Goal: Task Accomplishment & Management: Use online tool/utility

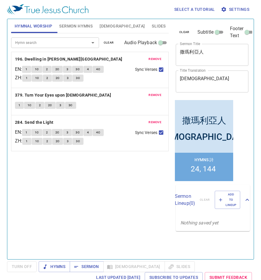
drag, startPoint x: 208, startPoint y: 80, endPoint x: 69, endPoint y: 70, distance: 140.0
click at [74, 71] on div "Hymnal Worship Sermon Hymns Bible Slides Hymn search Hymn search clear Audio Pl…" at bounding box center [130, 137] width 243 height 240
drag, startPoint x: 209, startPoint y: 78, endPoint x: 149, endPoint y: 75, distance: 60.7
click at [151, 76] on div "Hymnal Worship Sermon Hymns Bible Slides Hymn search Hymn search clear Audio Pl…" at bounding box center [130, 137] width 243 height 240
paste textarea "Here I Am, Lord"
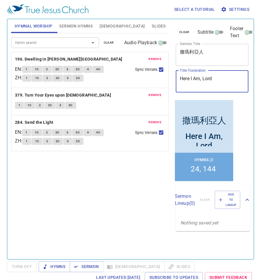
type textarea "Here I Am, Lord"
click at [157, 56] on button "remove" at bounding box center [155, 59] width 20 height 7
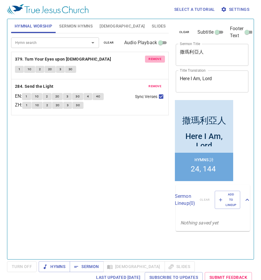
click at [157, 56] on button "remove" at bounding box center [155, 59] width 20 height 7
click at [157, 83] on button "remove" at bounding box center [155, 86] width 20 height 7
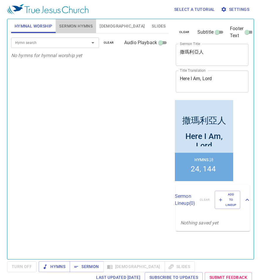
drag, startPoint x: 81, startPoint y: 23, endPoint x: 112, endPoint y: 35, distance: 33.1
click at [81, 23] on span "Sermon Hymns" at bounding box center [75, 26] width 33 height 7
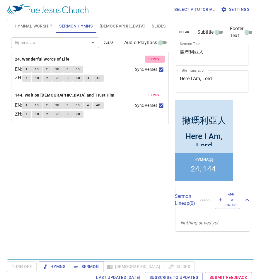
click at [153, 60] on span "remove" at bounding box center [154, 58] width 13 height 5
click at [153, 92] on span "remove" at bounding box center [154, 94] width 13 height 5
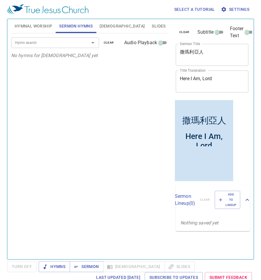
click at [65, 47] on div "Hymn search" at bounding box center [55, 42] width 88 height 10
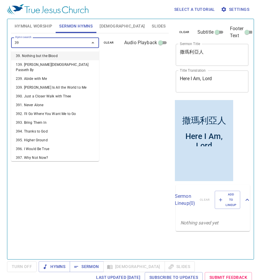
type input "392"
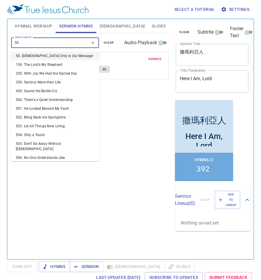
type input "508"
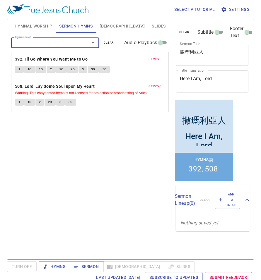
click at [28, 23] on span "Hymnal Worship" at bounding box center [34, 26] width 38 height 7
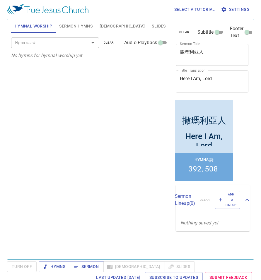
click at [52, 45] on input "Hymn search" at bounding box center [46, 42] width 67 height 7
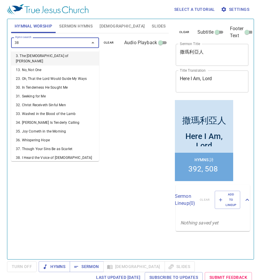
type input "388"
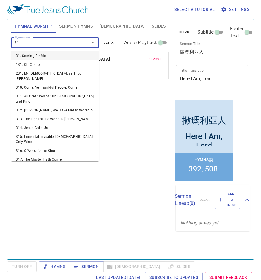
type input "313"
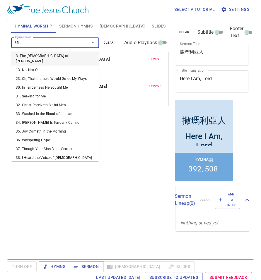
type input "352"
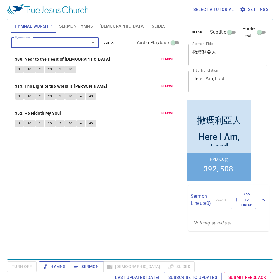
click at [62, 267] on span "Hymns" at bounding box center [54, 266] width 22 height 7
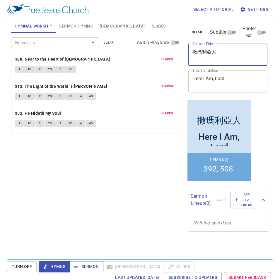
drag, startPoint x: 192, startPoint y: 47, endPoint x: 120, endPoint y: 49, distance: 72.0
click at [120, 51] on div "Hymnal Worship Sermon Hymns Bible Slides Hymn search Hymn search clear Audio Pl…" at bounding box center [140, 137] width 262 height 240
type textarea "撒"
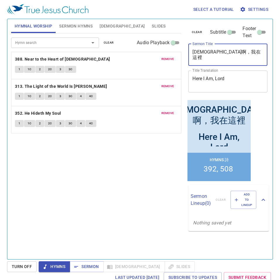
drag, startPoint x: 215, startPoint y: 47, endPoint x: 160, endPoint y: 43, distance: 55.1
click at [160, 43] on div "Hymnal Worship Sermon Hymns Bible Slides Hymn search Hymn search clear Audio Pl…" at bounding box center [140, 137] width 262 height 240
type textarea "主啊，我在這裡"
click at [194, 82] on textarea "Here I Am, Lord" at bounding box center [227, 81] width 71 height 11
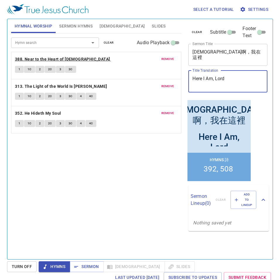
click at [32, 59] on b "388. Near to the Heart of [DEMOGRAPHIC_DATA]" at bounding box center [62, 59] width 95 height 7
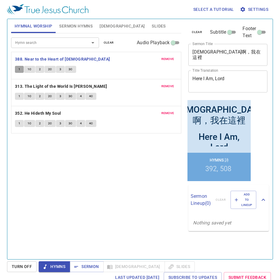
click at [19, 68] on span "1" at bounding box center [19, 69] width 2 height 5
click at [28, 68] on span "1C" at bounding box center [30, 69] width 4 height 5
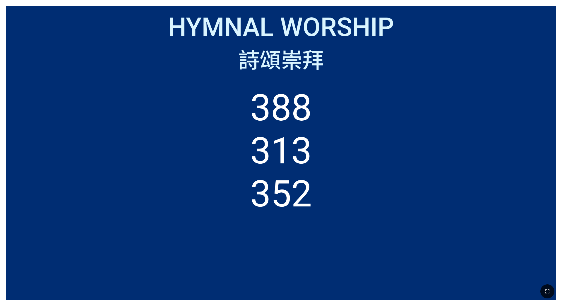
click at [397, 67] on div "詩頌崇拜" at bounding box center [281, 58] width 538 height 31
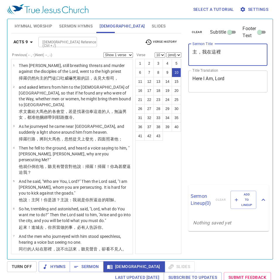
select select "10"
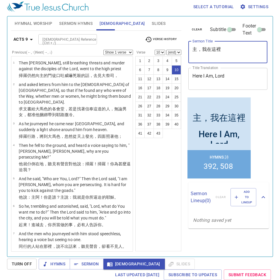
scroll to position [282, 0]
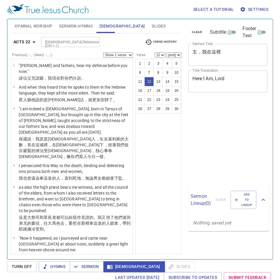
select select "12"
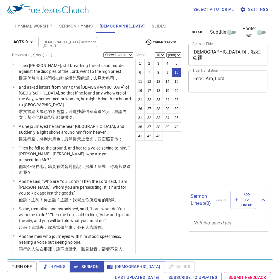
select select "10"
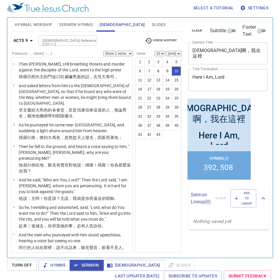
scroll to position [238, 0]
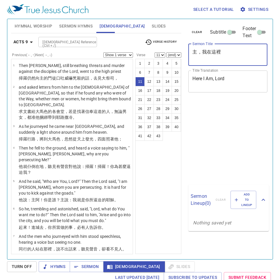
select select "11"
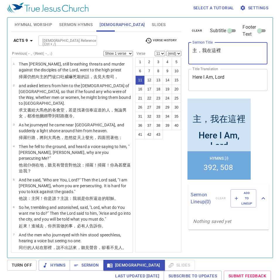
scroll to position [1, 0]
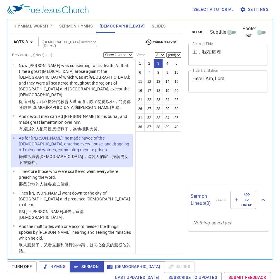
select select "3"
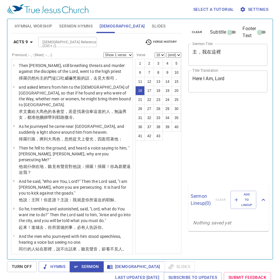
select select "16"
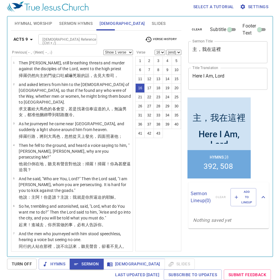
scroll to position [418, 0]
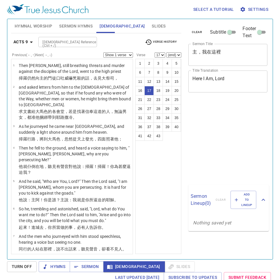
scroll to position [3, 0]
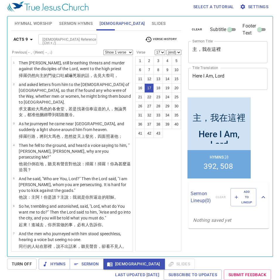
select select "18"
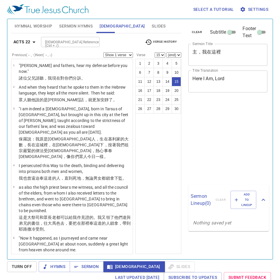
select select "15"
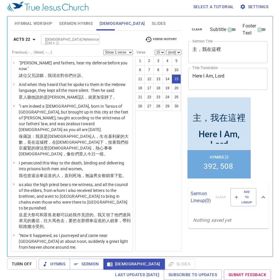
scroll to position [405, 0]
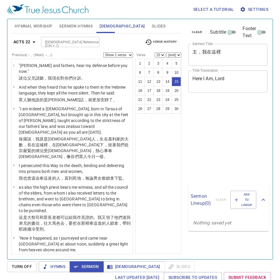
select select "15"
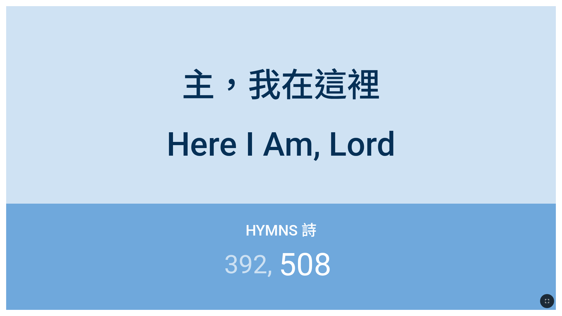
click at [489, 132] on div "Here I Am, Lord" at bounding box center [281, 145] width 550 height 67
click at [497, 205] on div "Hymns 詩 392 508" at bounding box center [281, 257] width 550 height 106
